Goal: Task Accomplishment & Management: Use online tool/utility

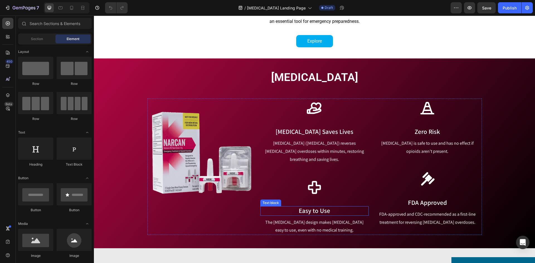
scroll to position [195, 0]
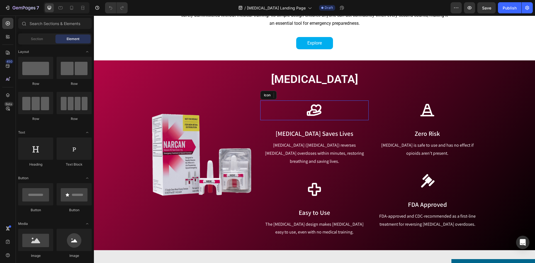
click at [314, 115] on icon at bounding box center [314, 110] width 15 height 15
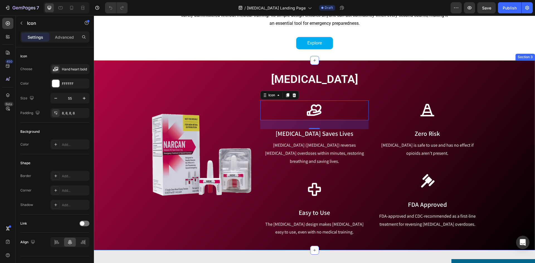
click at [115, 121] on div "[MEDICAL_DATA] Heading Row Image Icon 32 [MEDICAL_DATA] Saves Lives Text block …" at bounding box center [314, 155] width 433 height 166
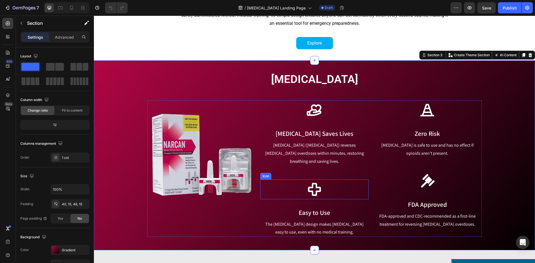
click at [318, 183] on icon at bounding box center [314, 189] width 13 height 13
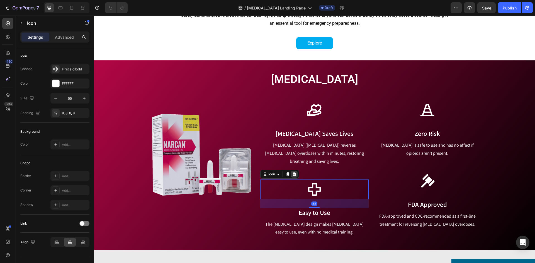
click at [293, 173] on icon at bounding box center [294, 175] width 4 height 4
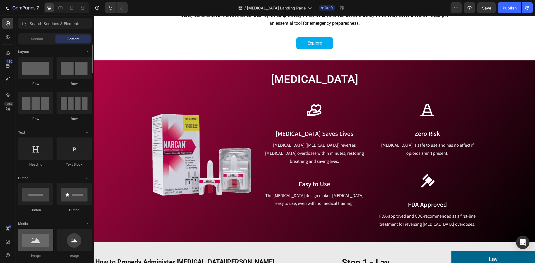
scroll to position [56, 0]
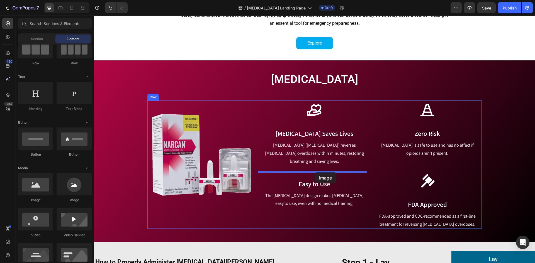
drag, startPoint x: 134, startPoint y: 195, endPoint x: 315, endPoint y: 173, distance: 182.1
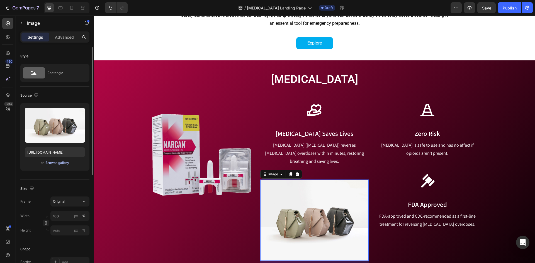
click at [62, 163] on div "Browse gallery" at bounding box center [57, 163] width 24 height 5
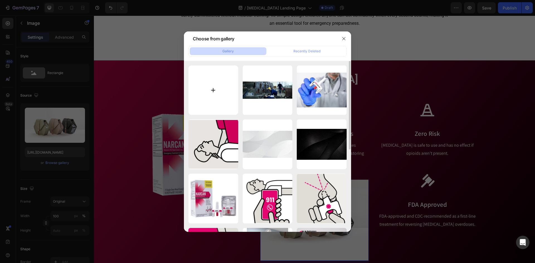
click at [223, 79] on input "file" at bounding box center [213, 91] width 50 height 50
type input "C:\fakepath\Syringe Easy Use Icon.png"
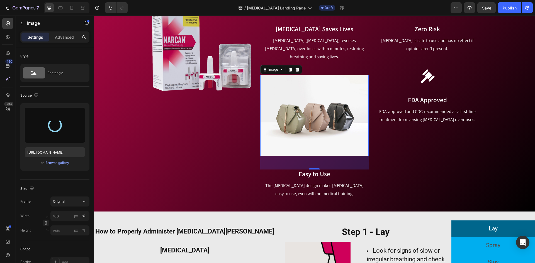
scroll to position [307, 0]
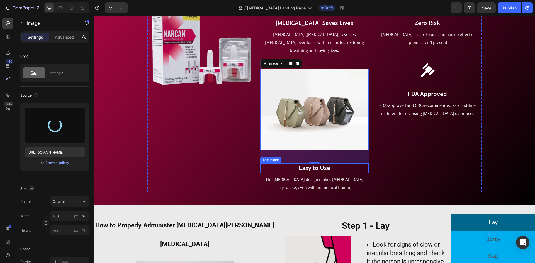
type input "[URL][DOMAIN_NAME]"
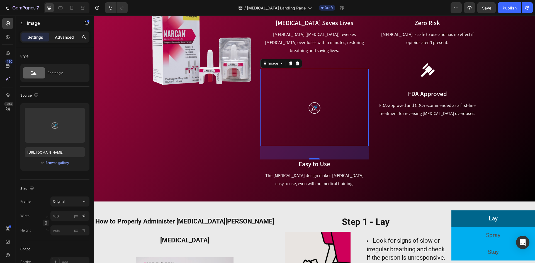
click at [67, 37] on p "Advanced" at bounding box center [64, 37] width 19 height 6
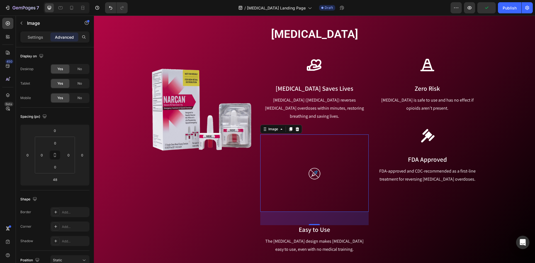
scroll to position [251, 0]
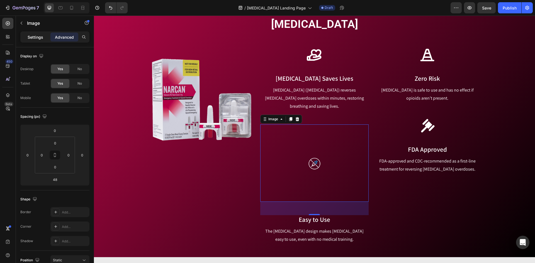
click at [30, 35] on p "Settings" at bounding box center [36, 37] width 16 height 6
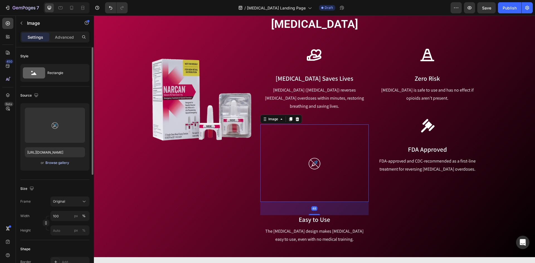
click at [57, 165] on div "Browse gallery" at bounding box center [57, 163] width 24 height 5
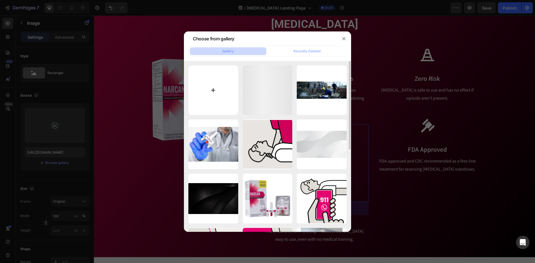
click at [221, 83] on input "file" at bounding box center [213, 91] width 50 height 50
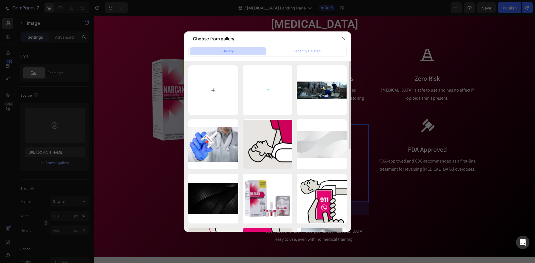
type input "C:\fakepath\Syringe Easy Use Icon UPDATED.png"
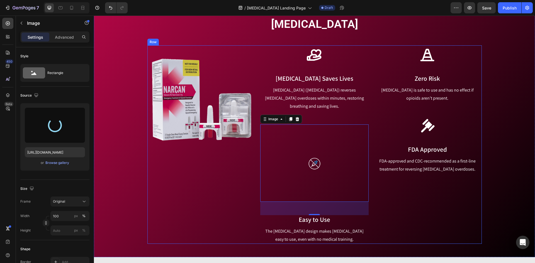
type input "[URL][DOMAIN_NAME]"
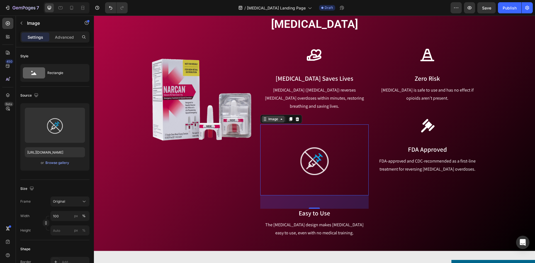
click at [279, 117] on icon at bounding box center [281, 119] width 4 height 4
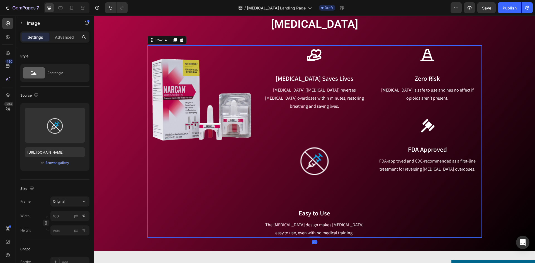
click at [392, 202] on div "Icon Zero Risk Text block [MEDICAL_DATA] is safe to use and has no effect if op…" at bounding box center [427, 141] width 108 height 192
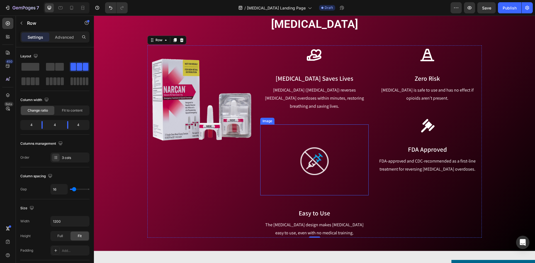
click at [327, 151] on img at bounding box center [314, 160] width 108 height 71
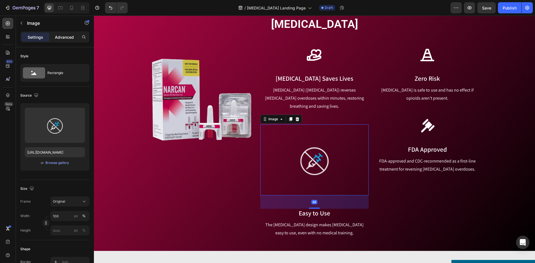
click at [74, 35] on div "Advanced" at bounding box center [64, 37] width 28 height 9
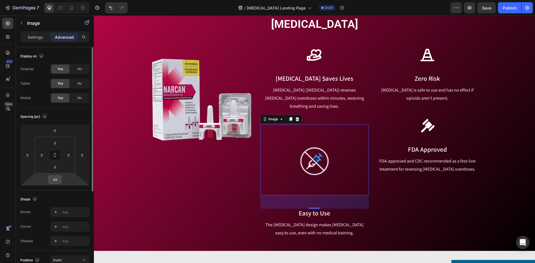
click at [49, 177] on div "48" at bounding box center [55, 179] width 14 height 9
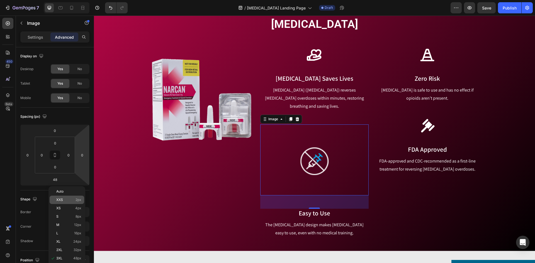
scroll to position [28, 0]
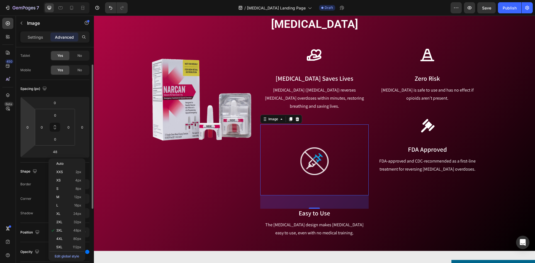
click at [24, 0] on html "7 Version history / [MEDICAL_DATA] Landing Page Draft Preview Save Publish 450 …" at bounding box center [267, 0] width 535 height 0
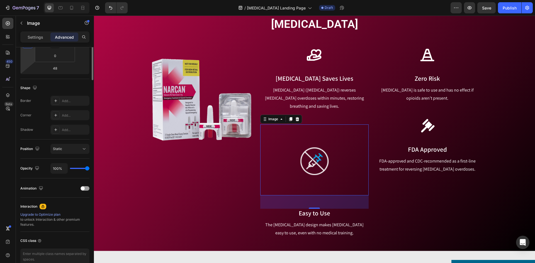
scroll to position [0, 0]
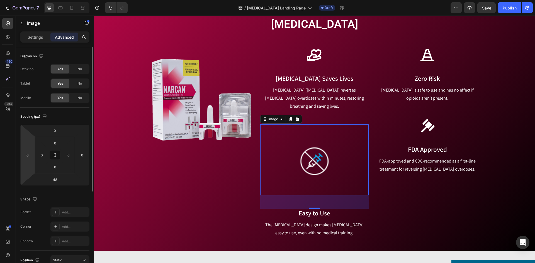
click at [36, 32] on div "Settings Advanced" at bounding box center [54, 37] width 69 height 11
click at [38, 40] on p "Settings" at bounding box center [36, 37] width 16 height 6
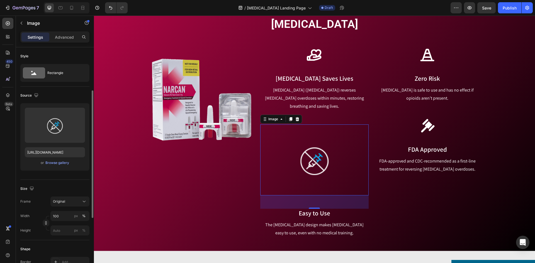
scroll to position [139, 0]
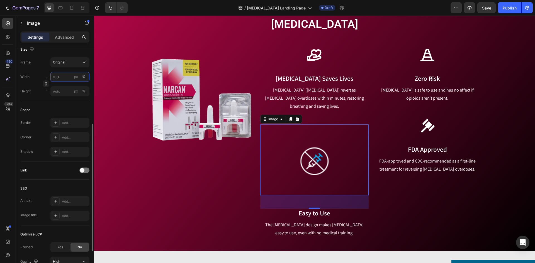
click at [63, 77] on input "100" at bounding box center [69, 77] width 39 height 10
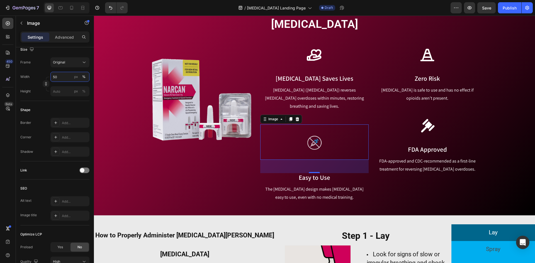
type input "50"
click at [306, 131] on img at bounding box center [314, 143] width 54 height 36
click at [28, 22] on p "Image" at bounding box center [50, 23] width 47 height 7
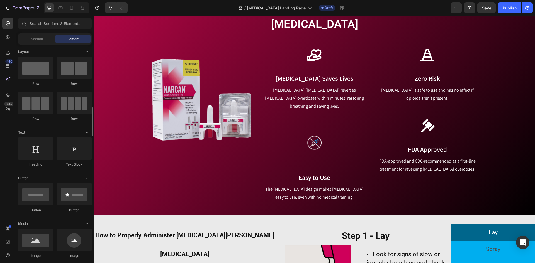
scroll to position [84, 0]
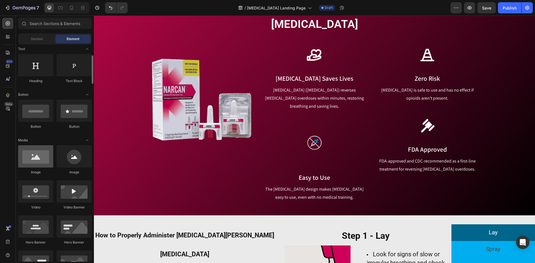
click at [41, 165] on div at bounding box center [35, 157] width 35 height 22
click at [309, 137] on img at bounding box center [314, 143] width 54 height 36
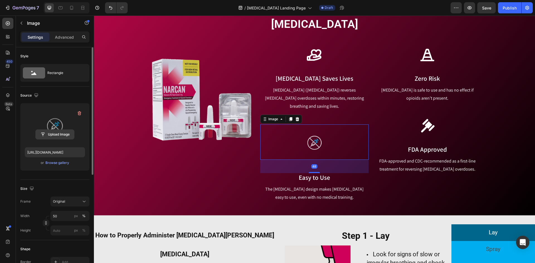
click at [61, 135] on input "file" at bounding box center [55, 134] width 38 height 9
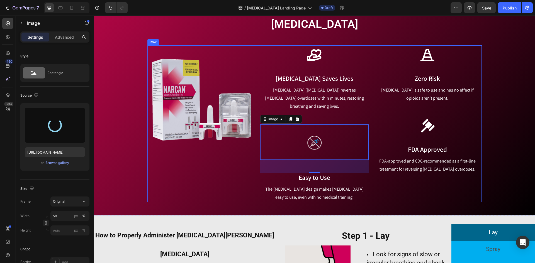
type input "[URL][DOMAIN_NAME]"
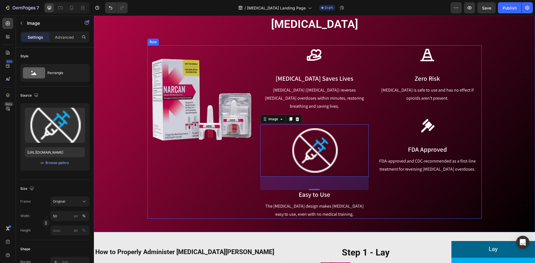
click at [389, 210] on div "Icon Zero Risk Text block [MEDICAL_DATA] is safe to use and has no effect if op…" at bounding box center [427, 132] width 108 height 174
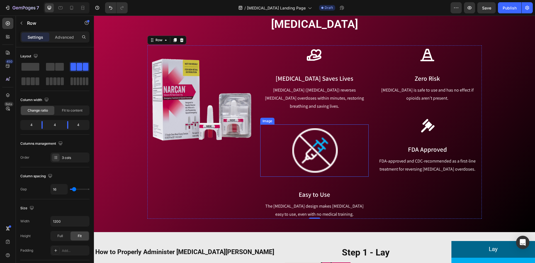
click at [323, 148] on img at bounding box center [314, 151] width 54 height 52
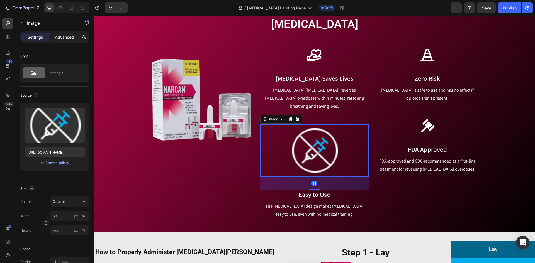
click at [68, 38] on p "Advanced" at bounding box center [64, 37] width 19 height 6
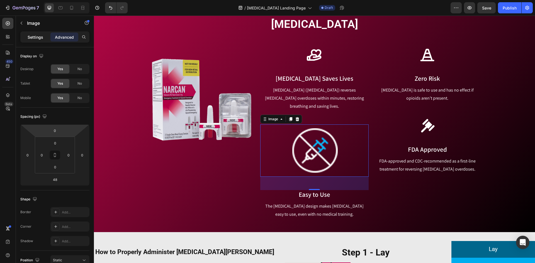
click at [34, 37] on p "Settings" at bounding box center [36, 37] width 16 height 6
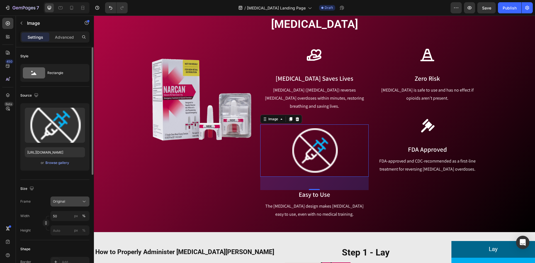
scroll to position [56, 0]
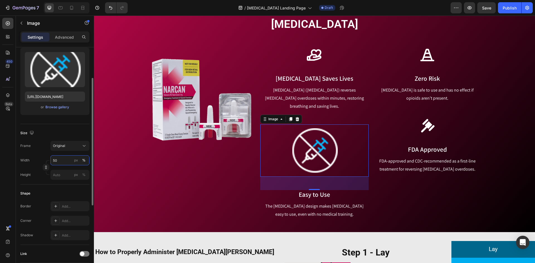
click at [62, 163] on input "50" at bounding box center [69, 161] width 39 height 10
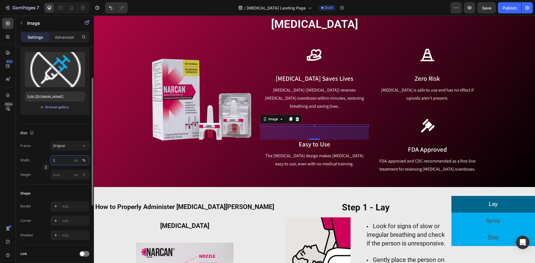
type input "20"
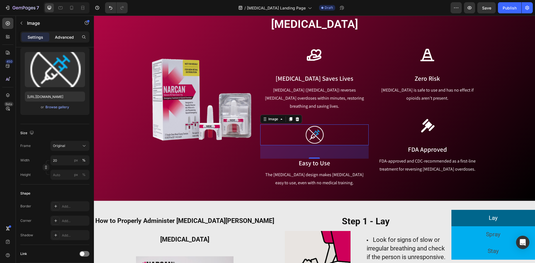
click at [70, 35] on p "Advanced" at bounding box center [64, 37] width 19 height 6
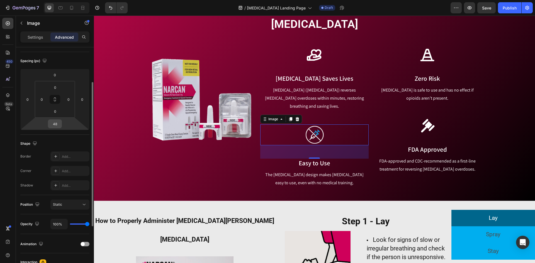
click at [57, 126] on input "48" at bounding box center [54, 124] width 11 height 8
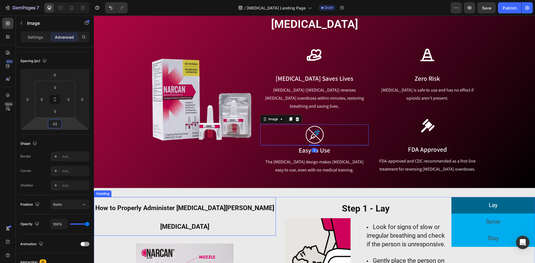
type input "0"
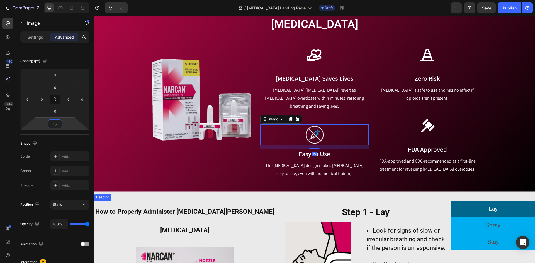
type input "1"
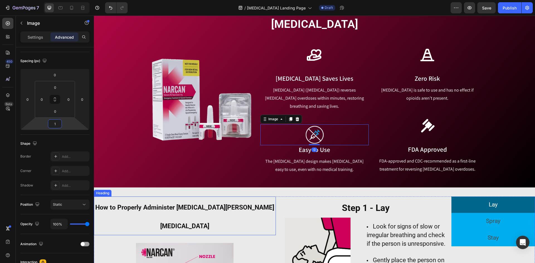
type input "15"
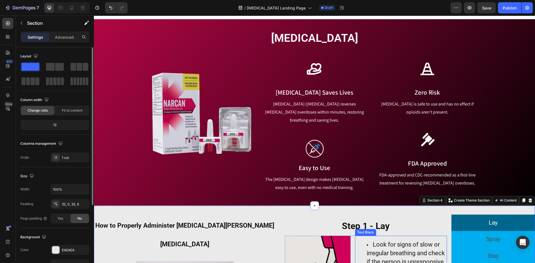
scroll to position [223, 0]
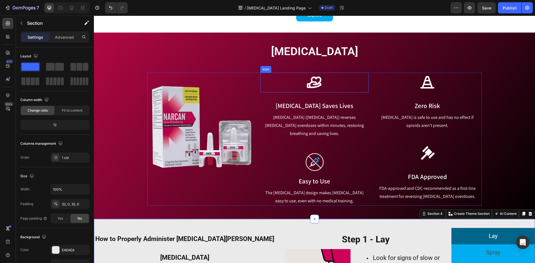
click at [322, 88] on div at bounding box center [315, 83] width 20 height 20
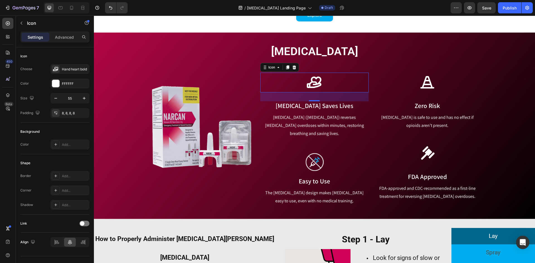
drag, startPoint x: 295, startPoint y: 66, endPoint x: 284, endPoint y: 66, distance: 11.4
click at [295, 66] on div at bounding box center [294, 67] width 7 height 7
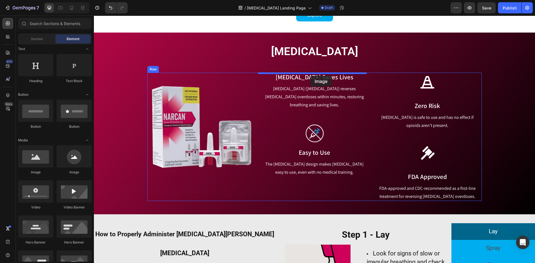
drag, startPoint x: 127, startPoint y: 179, endPoint x: 310, endPoint y: 76, distance: 210.3
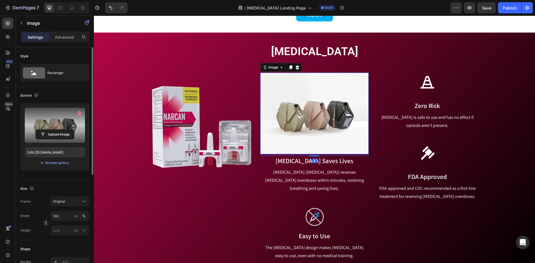
click at [47, 127] on label at bounding box center [55, 125] width 60 height 35
click at [47, 130] on input "file" at bounding box center [55, 134] width 38 height 9
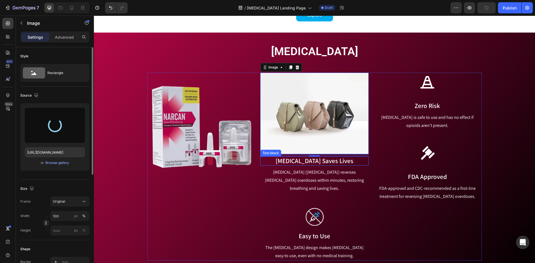
type input "[URL][DOMAIN_NAME]"
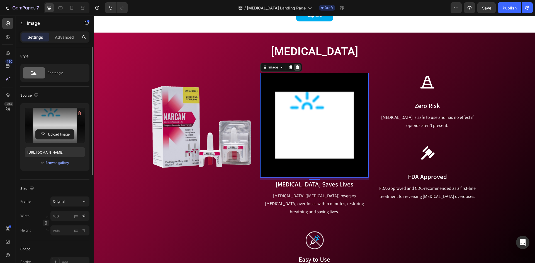
click at [295, 69] on icon at bounding box center [297, 67] width 4 height 4
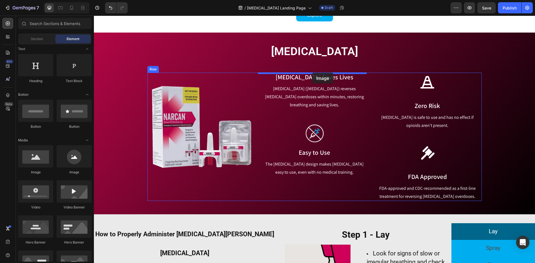
drag, startPoint x: 130, startPoint y: 174, endPoint x: 312, endPoint y: 73, distance: 207.6
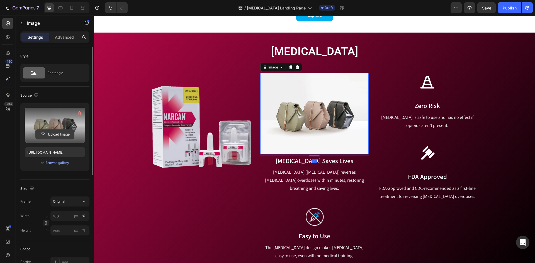
click at [59, 134] on input "file" at bounding box center [55, 134] width 38 height 9
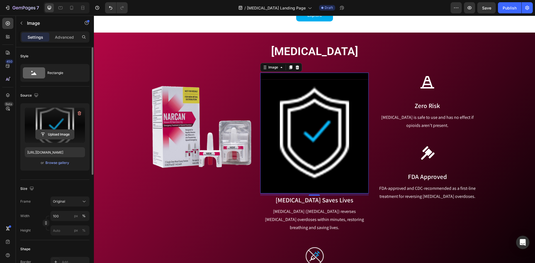
click at [53, 132] on input "file" at bounding box center [55, 134] width 38 height 9
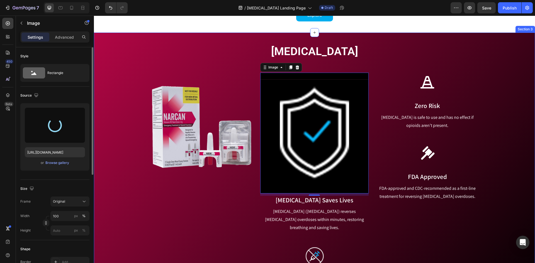
type input "[URL][DOMAIN_NAME]"
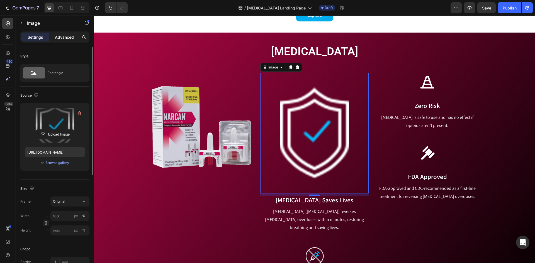
click at [69, 36] on p "Advanced" at bounding box center [64, 37] width 19 height 6
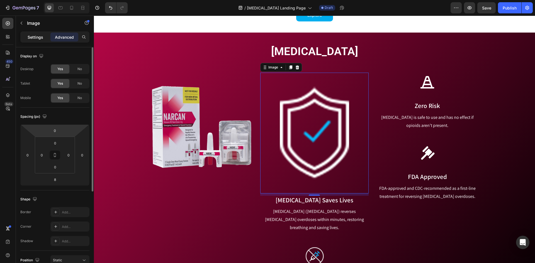
click at [33, 34] on p "Settings" at bounding box center [36, 37] width 16 height 6
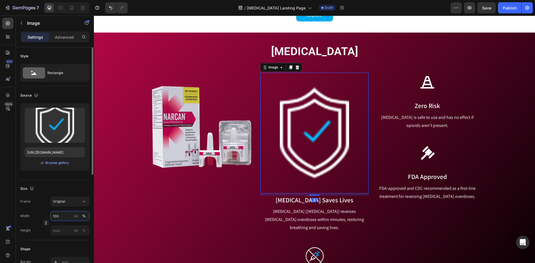
click at [63, 214] on input "100" at bounding box center [69, 216] width 39 height 10
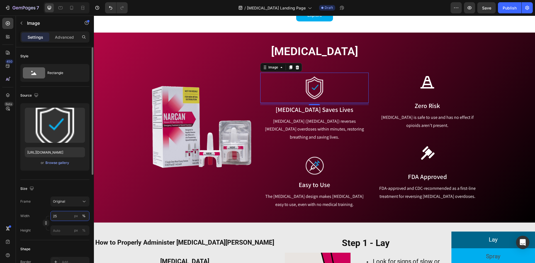
type input "25"
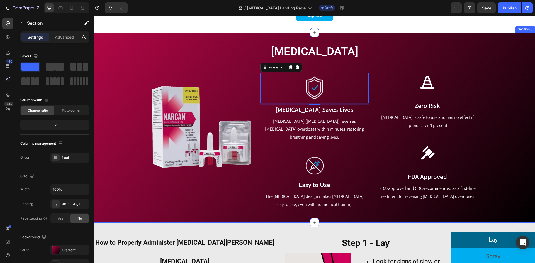
click at [133, 197] on div "[MEDICAL_DATA] Heading Row Image Image 8 [MEDICAL_DATA] Saves Lives Text block …" at bounding box center [314, 127] width 433 height 166
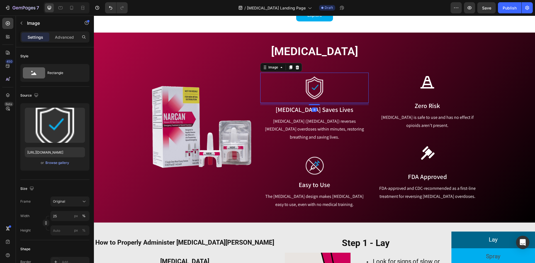
click at [316, 99] on img at bounding box center [314, 88] width 27 height 30
click at [58, 216] on input "25" at bounding box center [69, 216] width 39 height 10
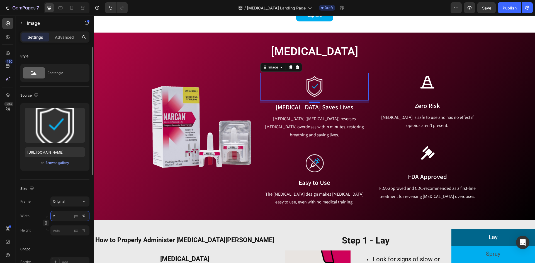
type input "24"
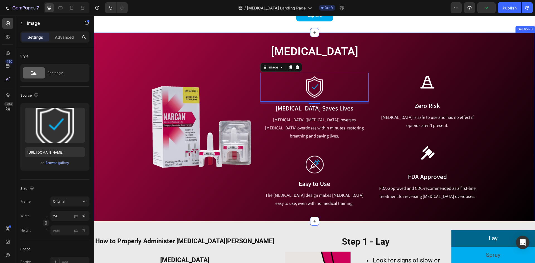
click at [181, 201] on div "Image" at bounding box center [201, 140] width 108 height 135
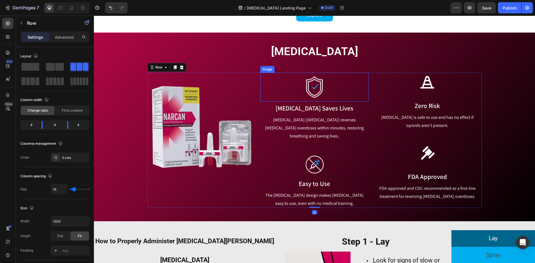
click at [323, 93] on img at bounding box center [315, 87] width 26 height 29
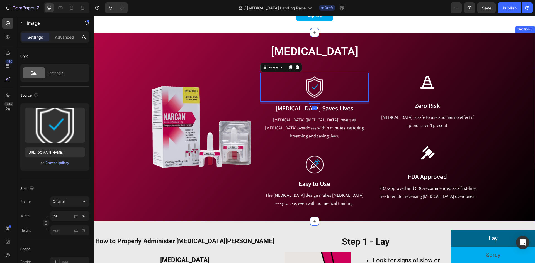
click at [483, 136] on div "[MEDICAL_DATA] Heading Row Image Image 8 [MEDICAL_DATA] Saves Lives Text block …" at bounding box center [314, 126] width 433 height 164
click at [500, 111] on div "[MEDICAL_DATA] Heading Row Image Image 8 [MEDICAL_DATA] Saves Lives Text block …" at bounding box center [314, 126] width 433 height 164
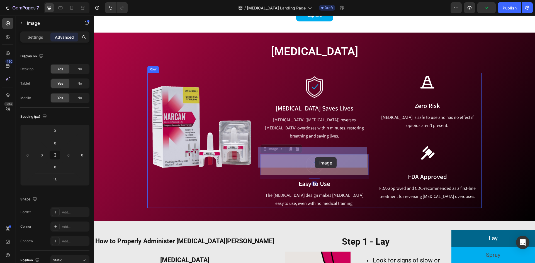
drag, startPoint x: 311, startPoint y: 157, endPoint x: 315, endPoint y: 158, distance: 3.7
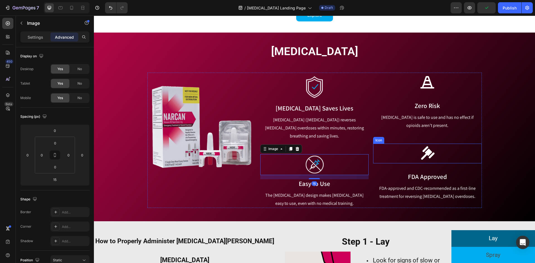
click at [481, 151] on div "[MEDICAL_DATA] Heading Row Image Image [MEDICAL_DATA] Saves Lives Text block [M…" at bounding box center [314, 126] width 433 height 164
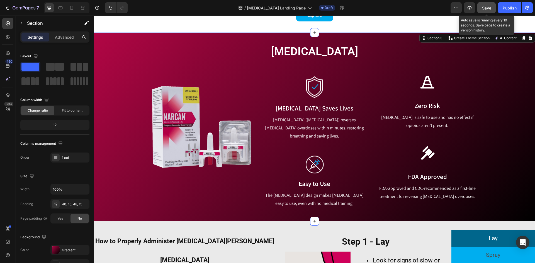
click at [482, 12] on button "Save" at bounding box center [487, 7] width 18 height 11
